Goal: Information Seeking & Learning: Learn about a topic

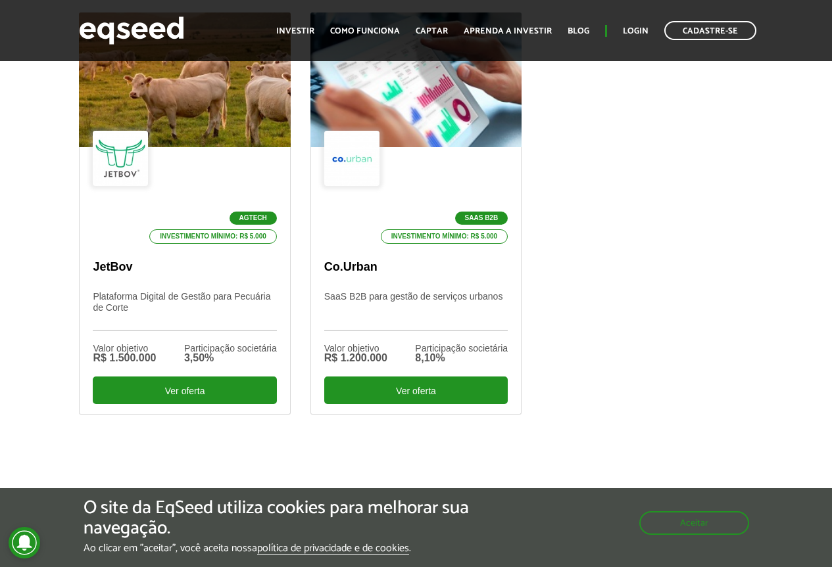
scroll to position [329, 0]
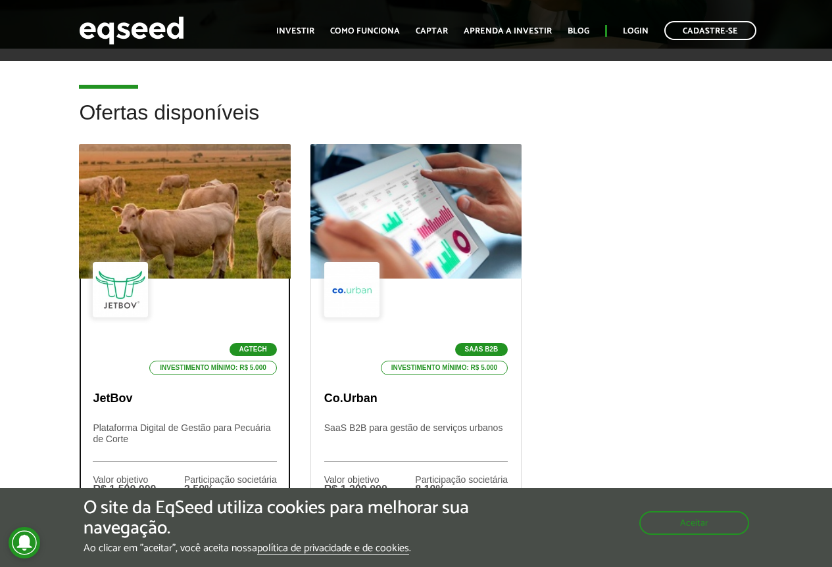
click at [227, 223] on div at bounding box center [185, 212] width 254 height 162
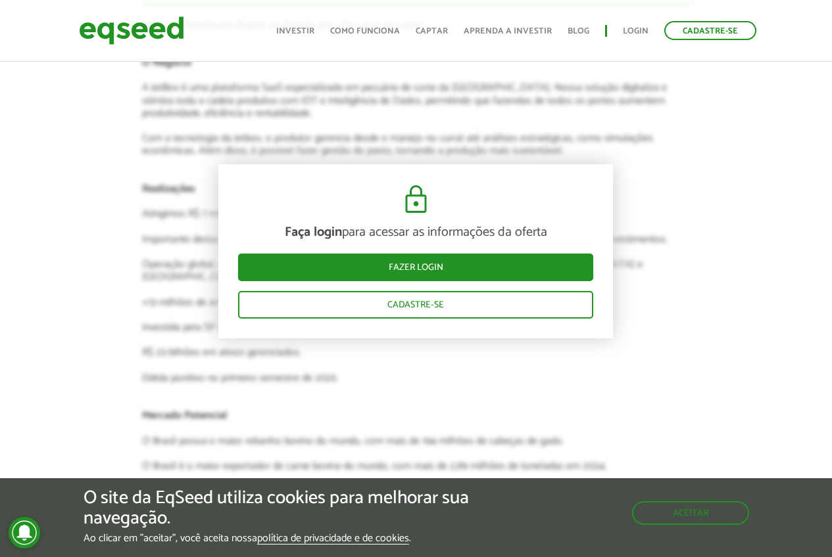
scroll to position [2628, 0]
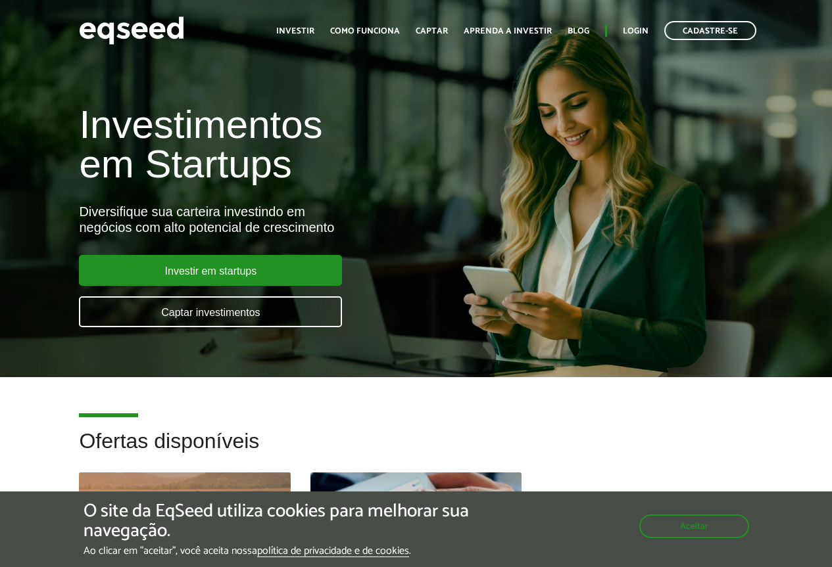
scroll to position [329, 0]
